Goal: Task Accomplishment & Management: Manage account settings

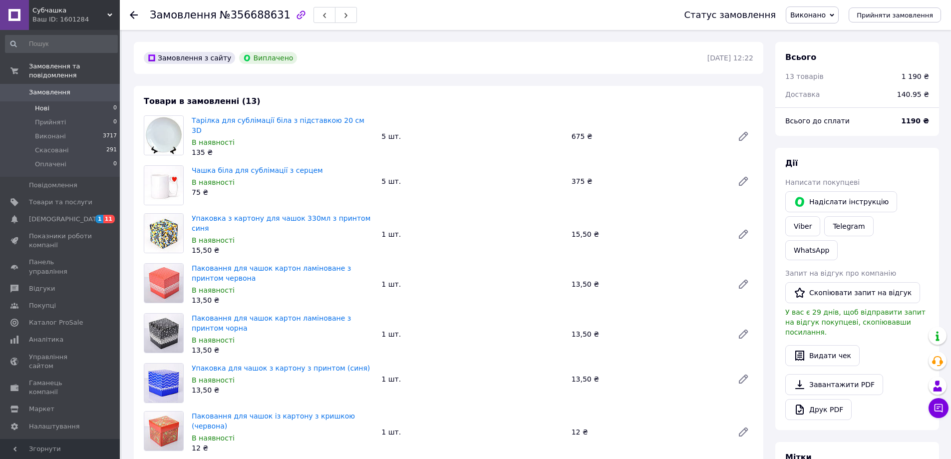
click at [36, 104] on span "Нові" at bounding box center [42, 108] width 14 height 9
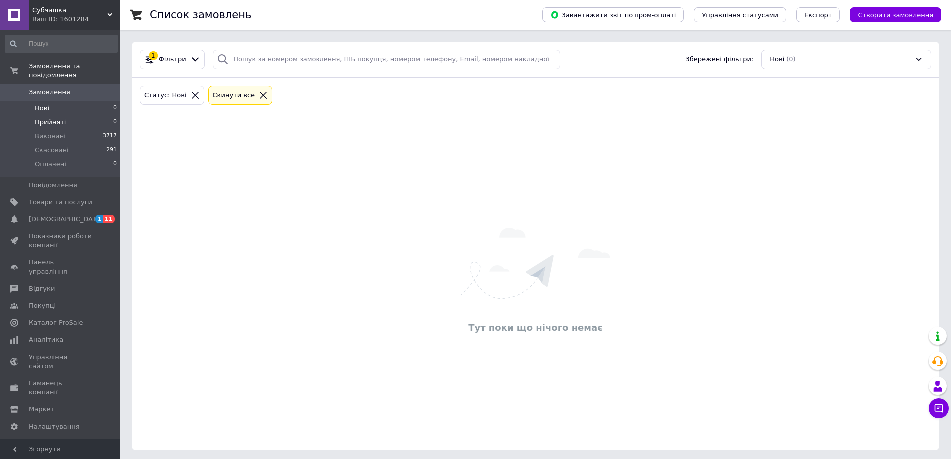
click at [48, 118] on span "Прийняті" at bounding box center [50, 122] width 31 height 9
click at [39, 132] on span "Виконані" at bounding box center [50, 136] width 31 height 9
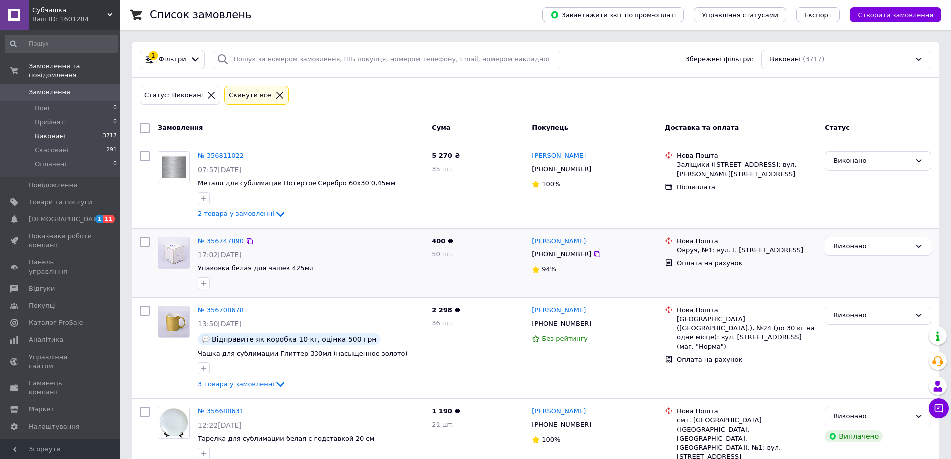
click at [215, 237] on link "№ 356747890" at bounding box center [221, 240] width 46 height 7
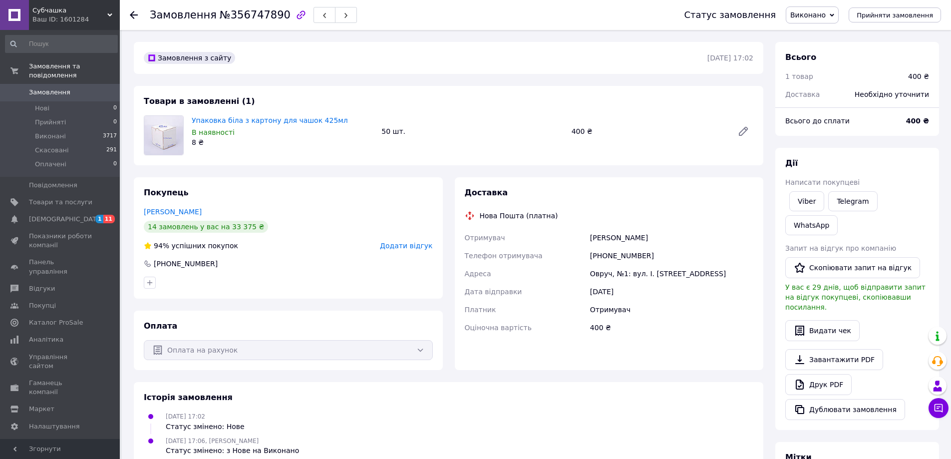
click at [130, 11] on icon at bounding box center [134, 15] width 8 height 8
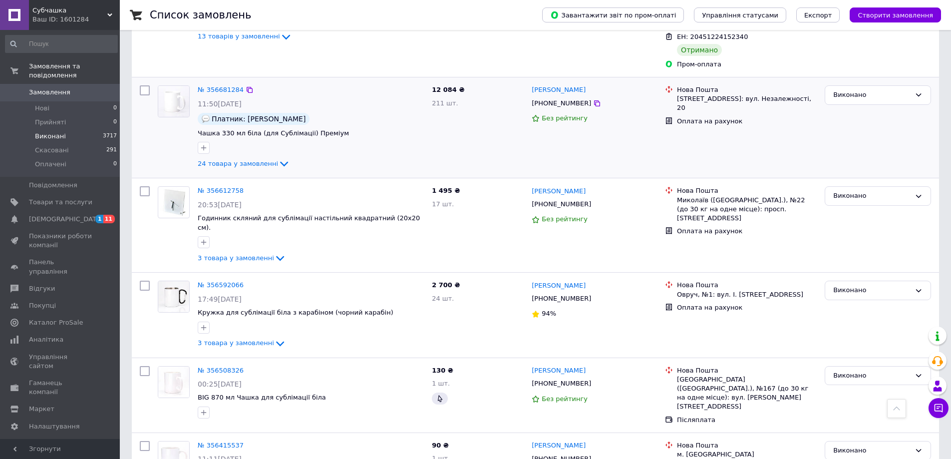
scroll to position [449, 0]
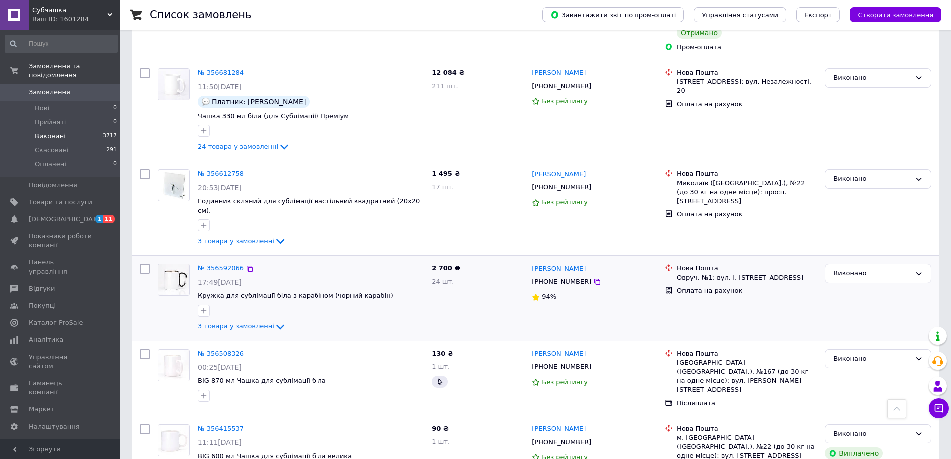
click at [214, 264] on link "№ 356592066" at bounding box center [221, 267] width 46 height 7
